Goal: Task Accomplishment & Management: Manage account settings

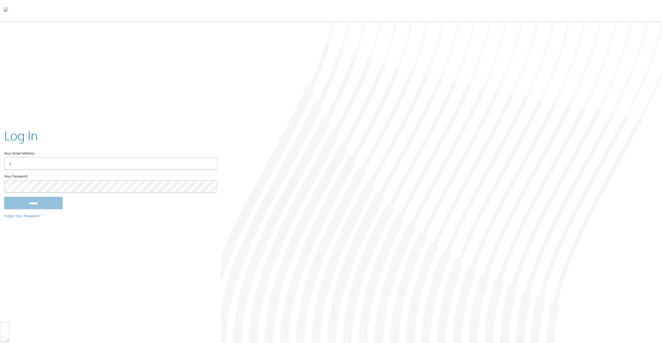
click at [101, 162] on input "Your Email Address" at bounding box center [110, 163] width 213 height 12
type input "**********"
click at [42, 202] on input "******" at bounding box center [33, 204] width 58 height 13
